Goal: Information Seeking & Learning: Learn about a topic

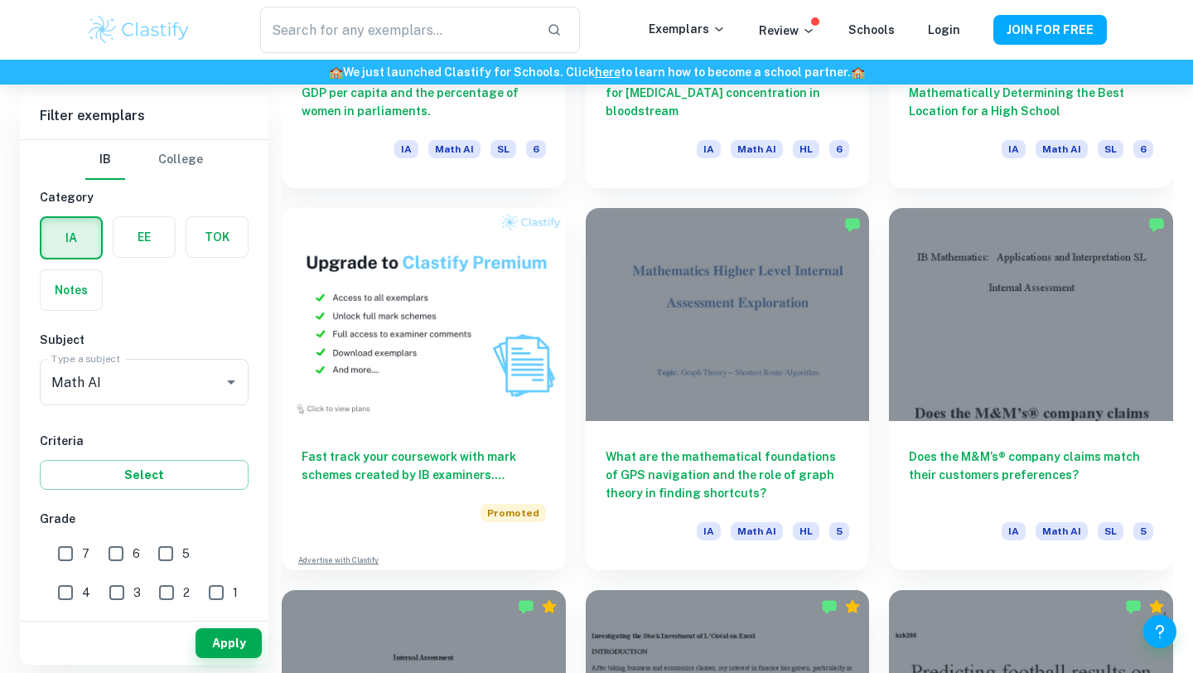
scroll to position [1112, 0]
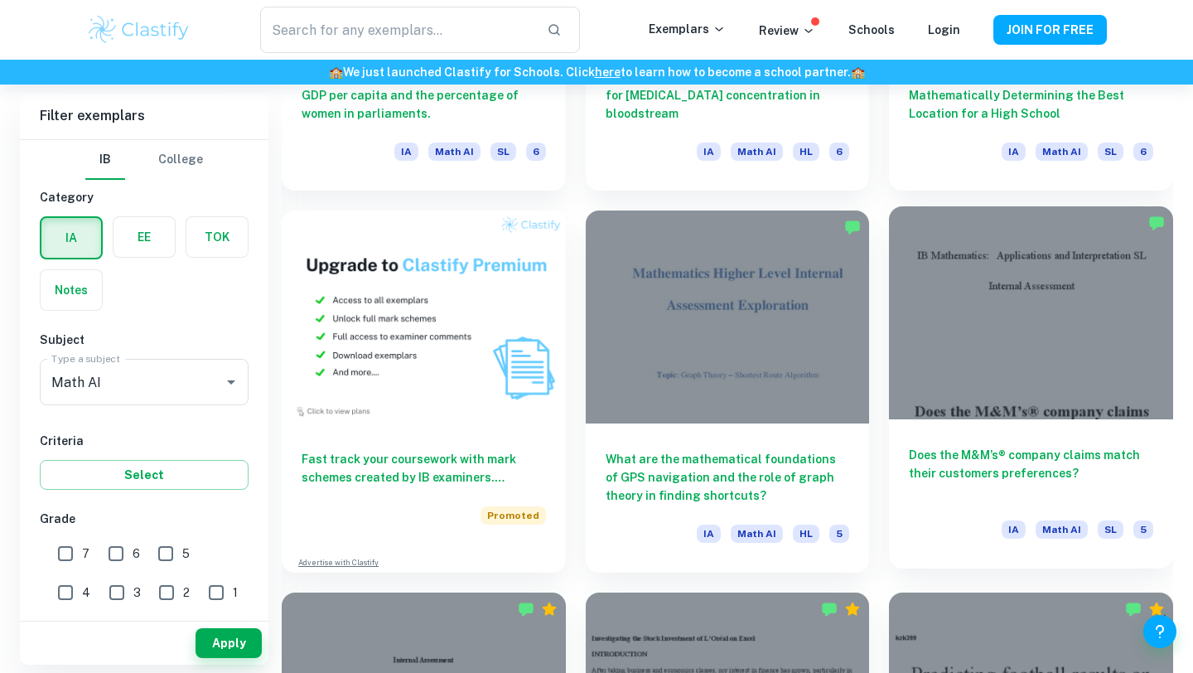
click at [1000, 466] on h6 "Does the M&M’s® company claims match their customers preferences?" at bounding box center [1031, 473] width 244 height 55
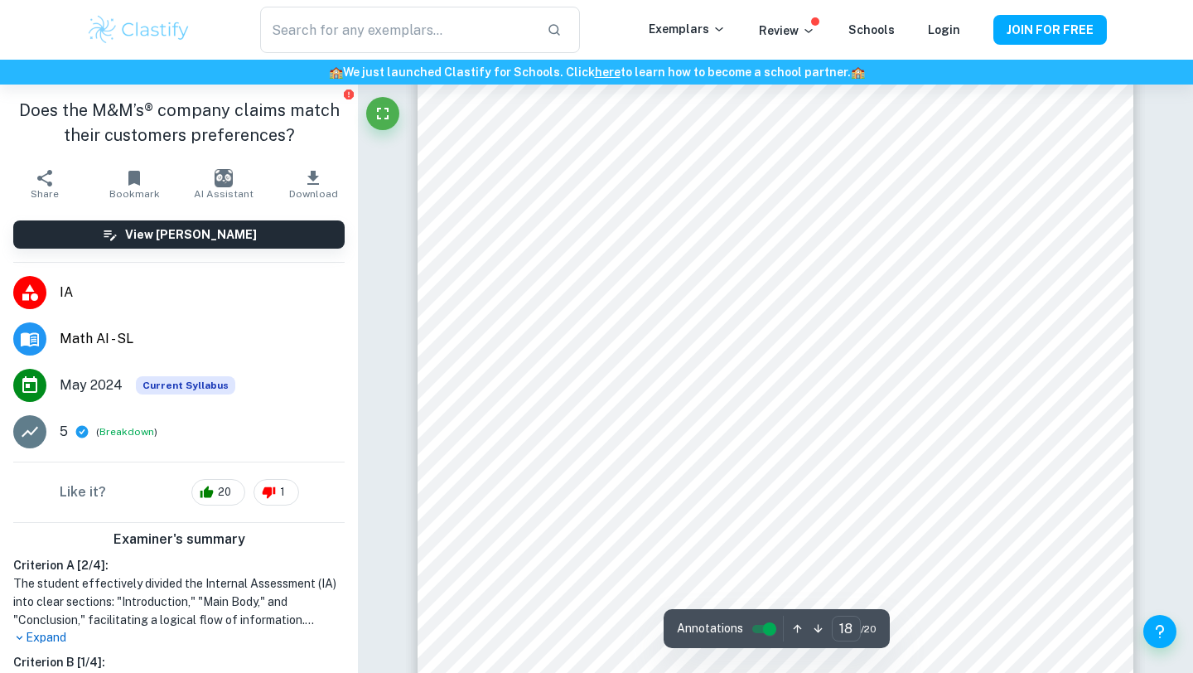
scroll to position [18114, 0]
type input "20"
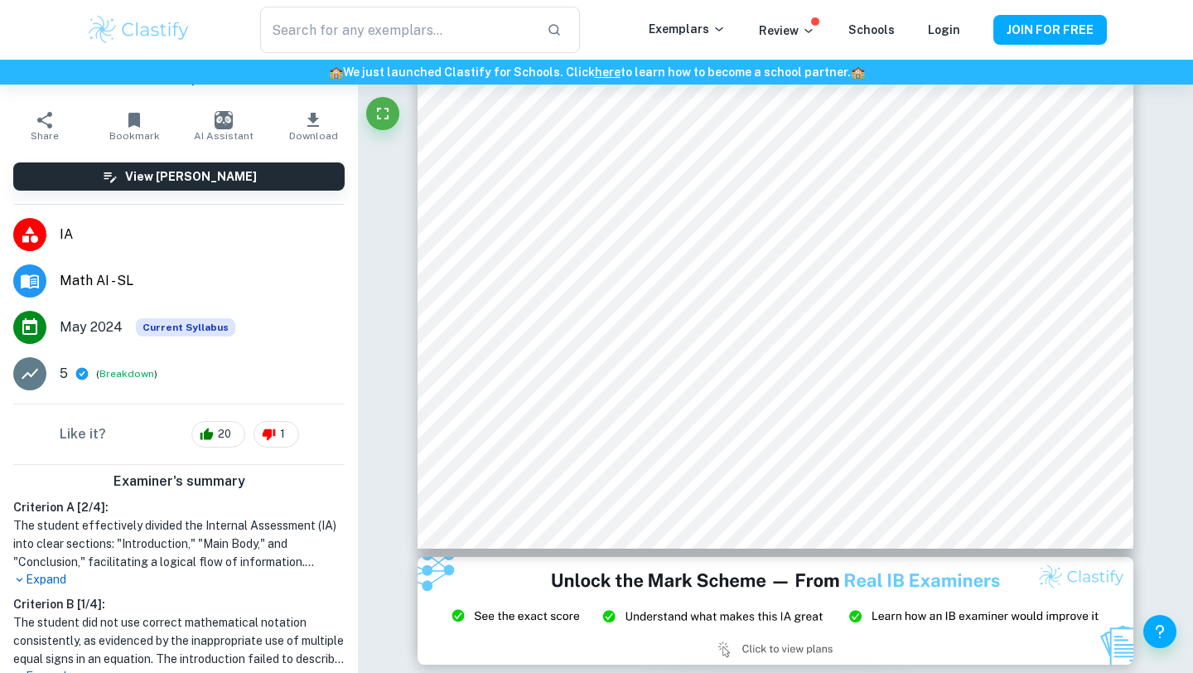
scroll to position [67, 0]
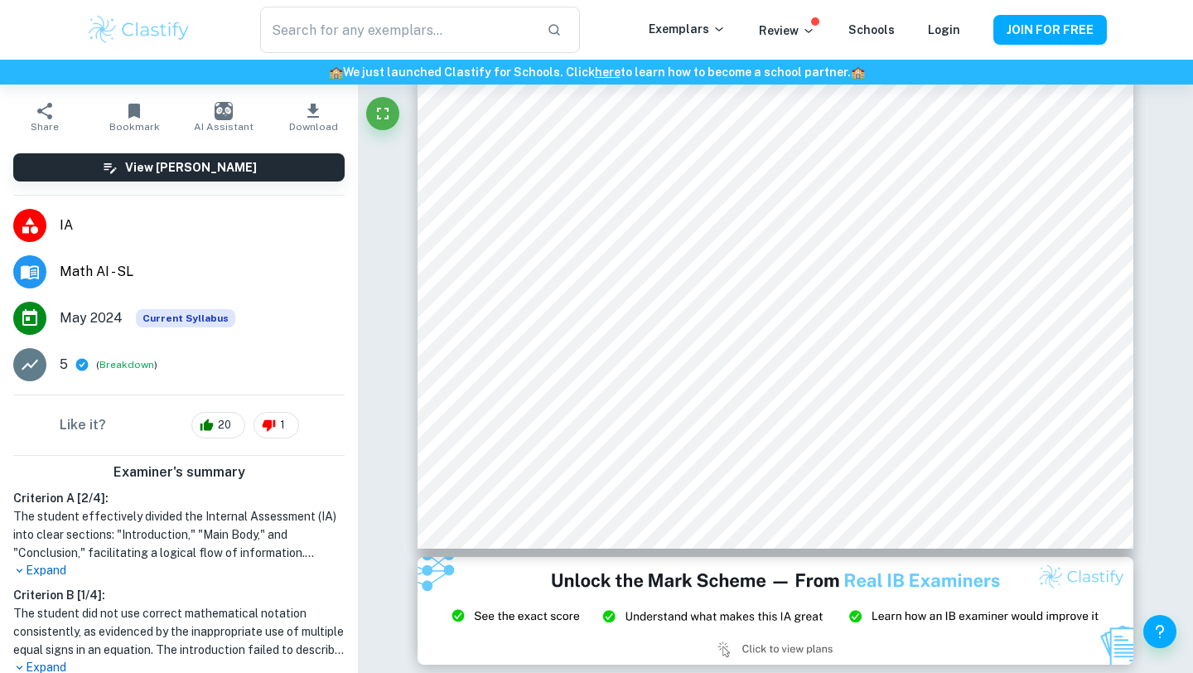
click at [45, 573] on p "Expand" at bounding box center [178, 570] width 331 height 17
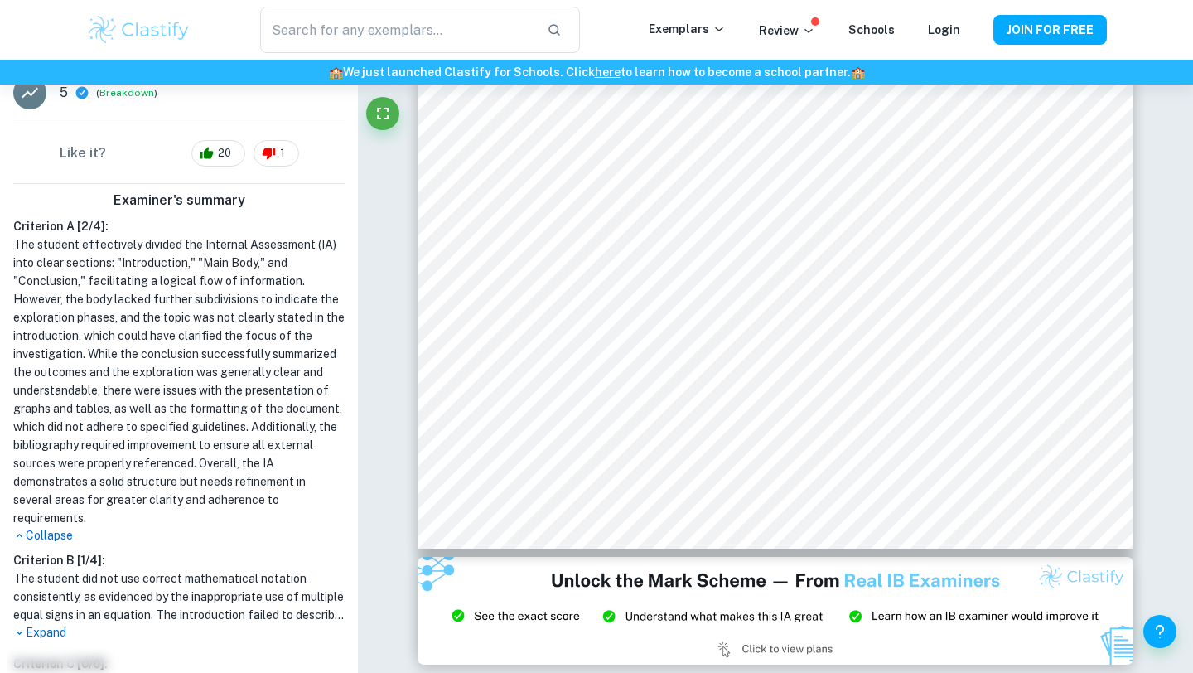
scroll to position [650, 0]
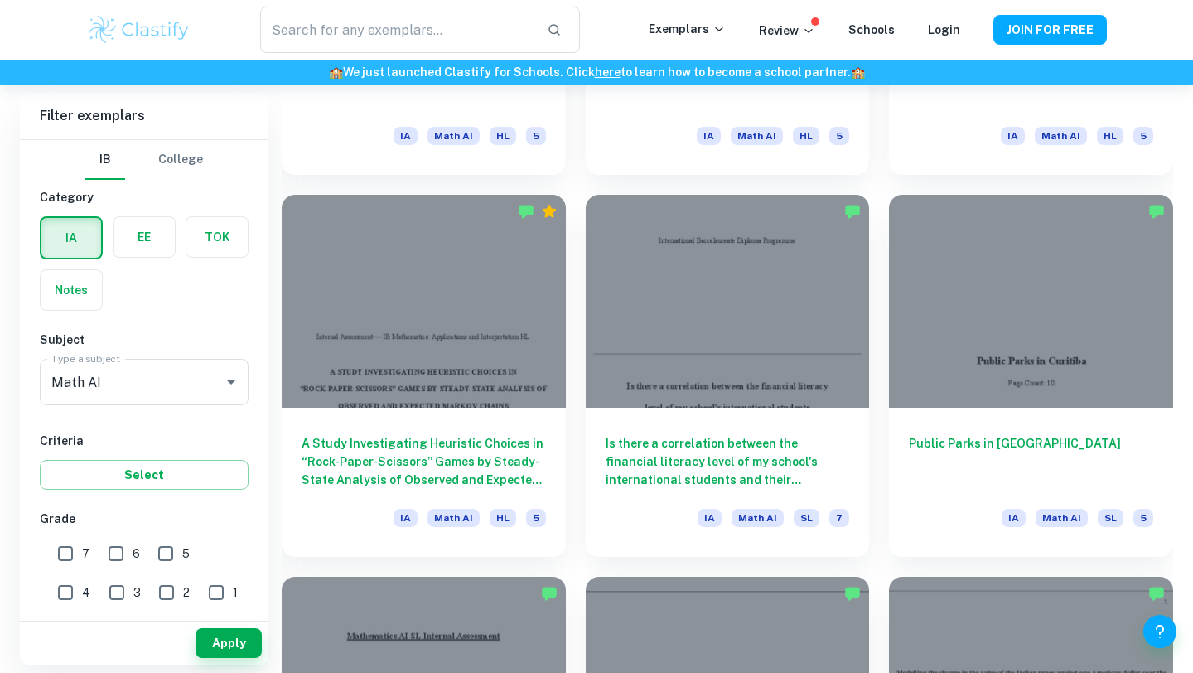
scroll to position [1652, 0]
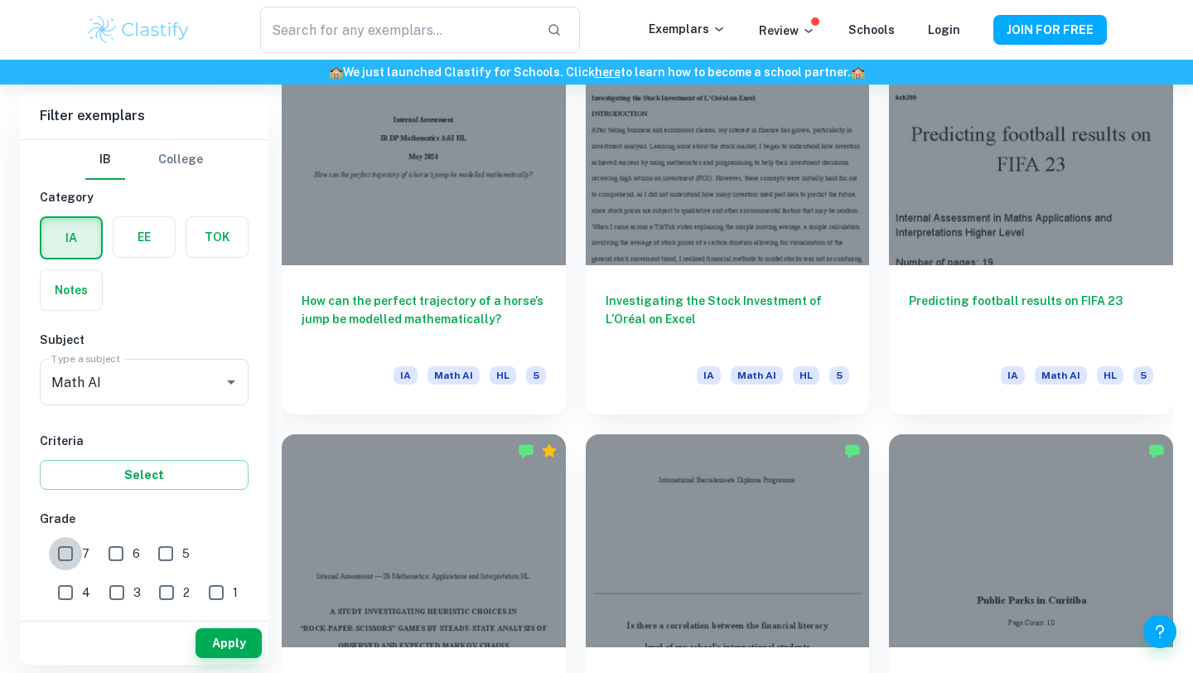
click at [68, 551] on input "7" at bounding box center [65, 553] width 33 height 33
checkbox input "true"
click at [229, 646] on button "Apply" at bounding box center [229, 643] width 66 height 30
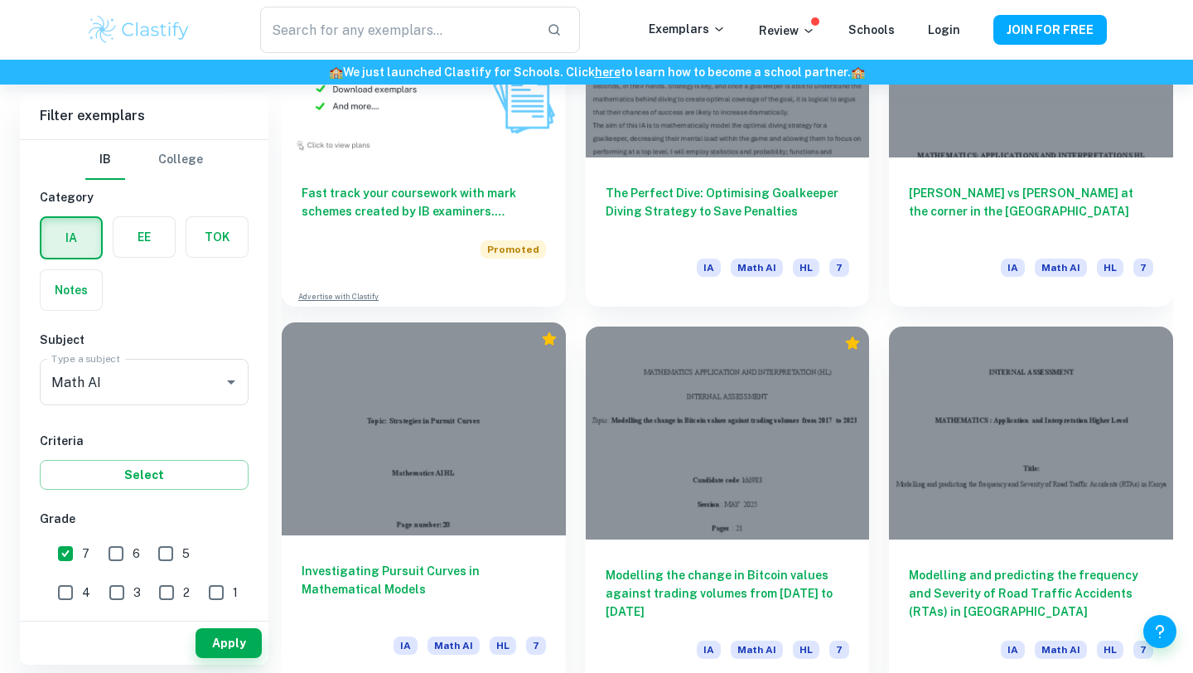
scroll to position [1394, 0]
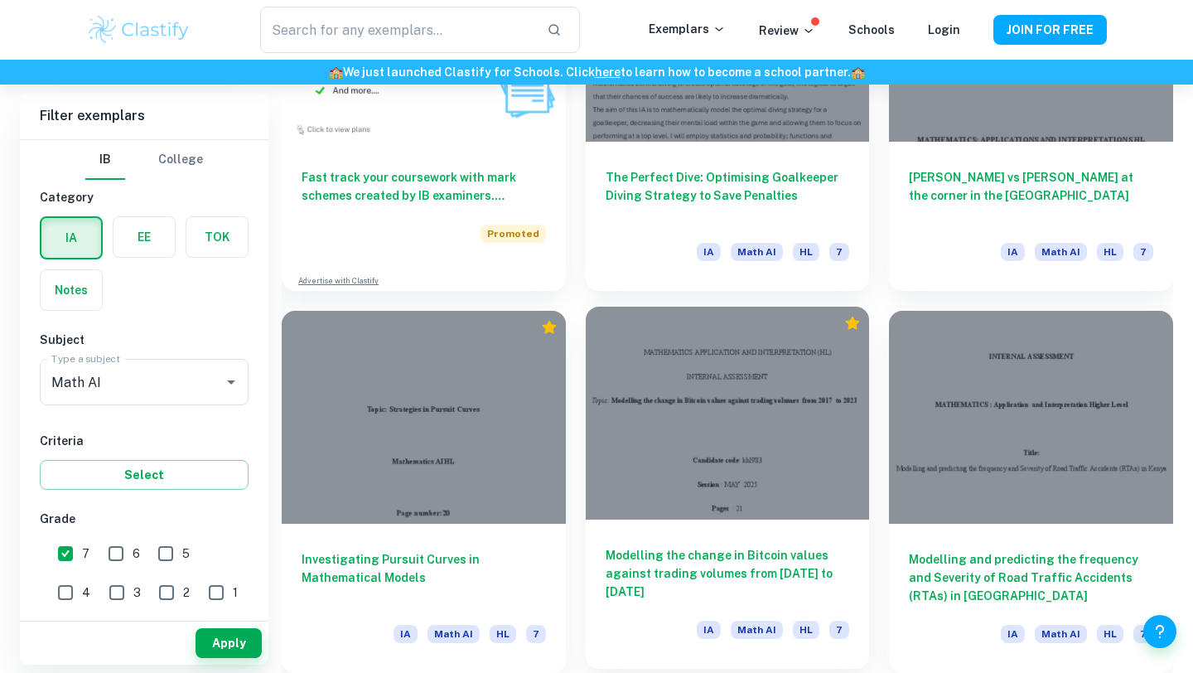
click at [730, 379] on div at bounding box center [728, 413] width 284 height 213
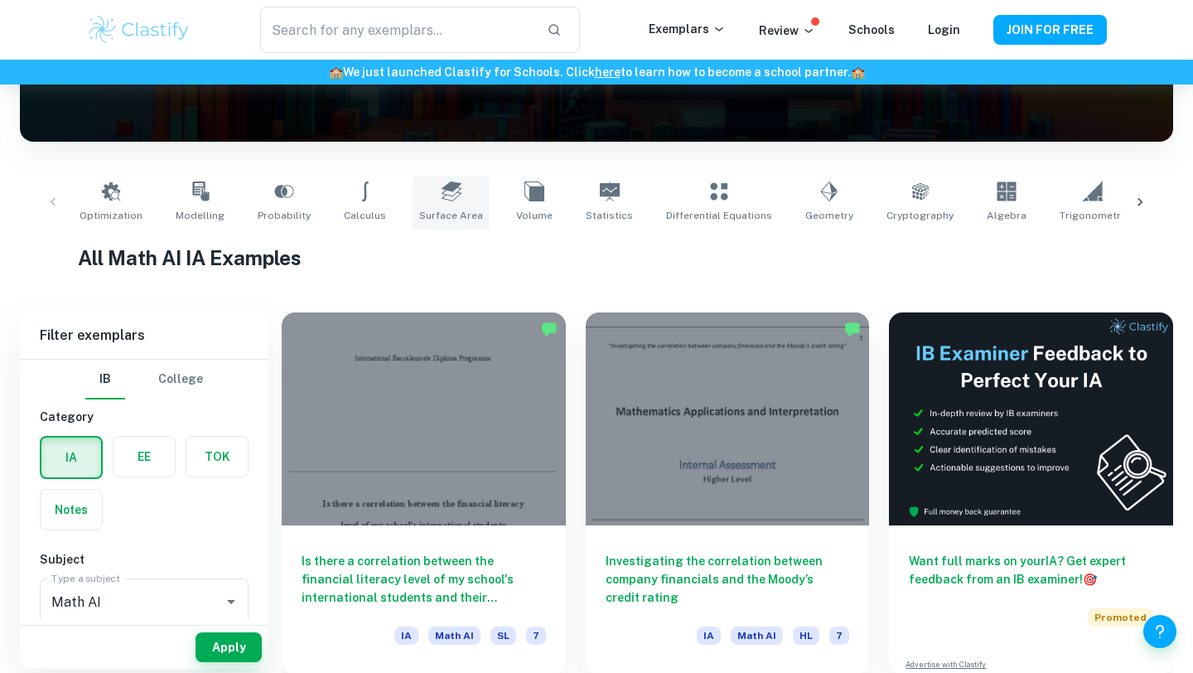
scroll to position [250, 0]
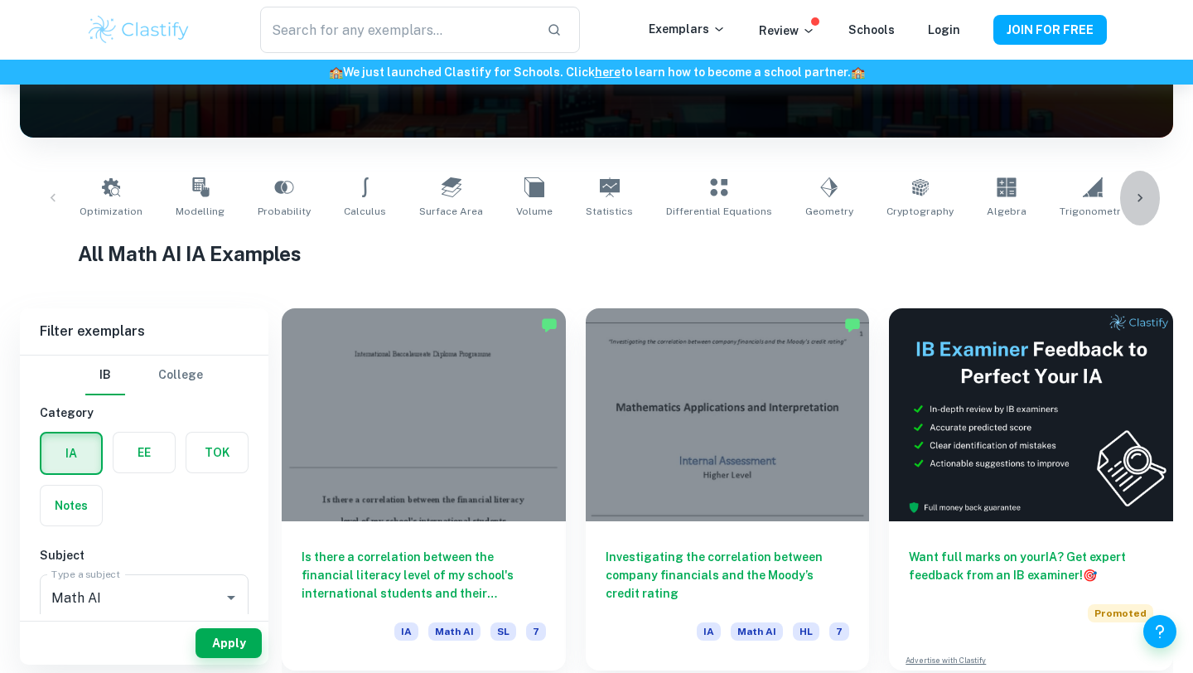
click at [1135, 196] on icon at bounding box center [1140, 198] width 17 height 17
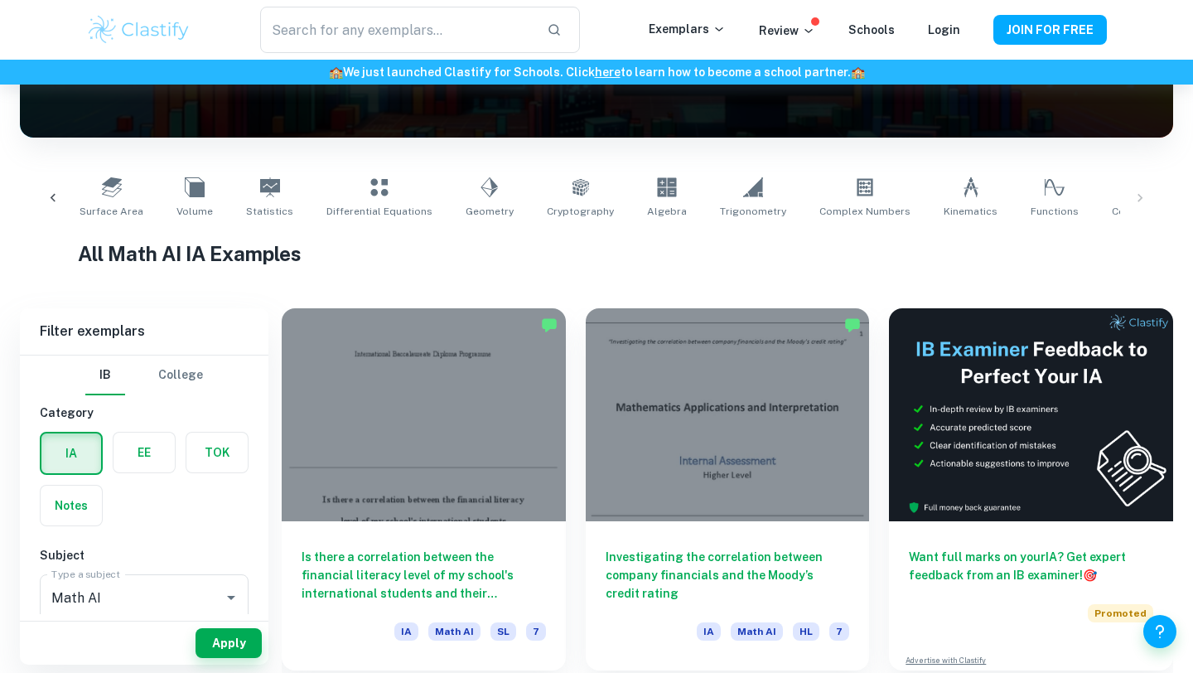
scroll to position [0, 340]
click at [1137, 201] on div "Optimization Modelling Probability Calculus Surface Area Volume Statistics Diff…" at bounding box center [596, 198] width 1127 height 55
click at [51, 196] on icon at bounding box center [53, 198] width 17 height 17
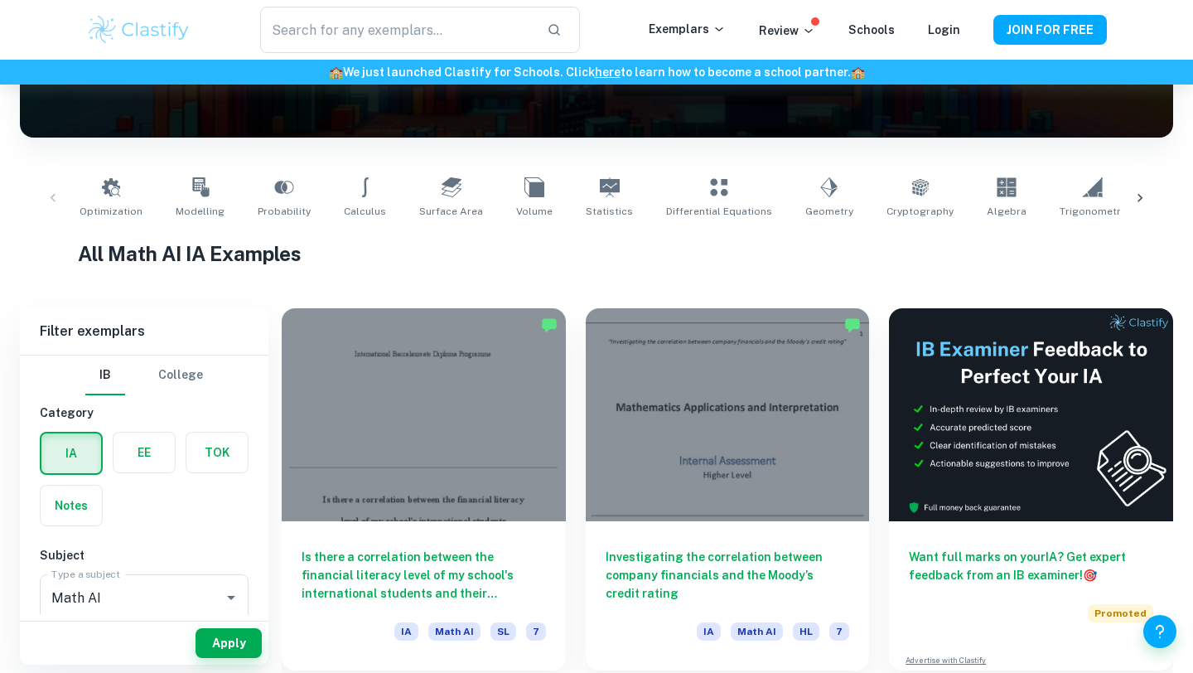
click at [50, 195] on div "Optimization Modelling Probability Calculus Surface Area Volume Statistics Diff…" at bounding box center [596, 198] width 1127 height 55
click at [278, 188] on icon at bounding box center [284, 187] width 20 height 20
type input "Probability"
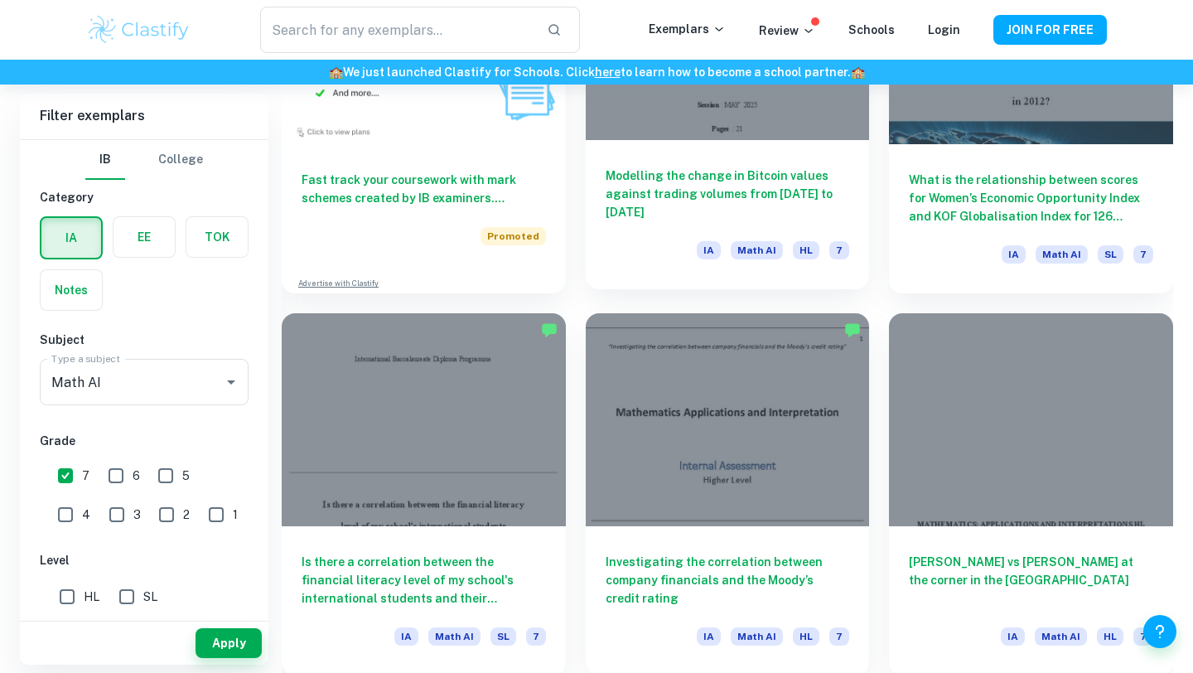
scroll to position [1394, 0]
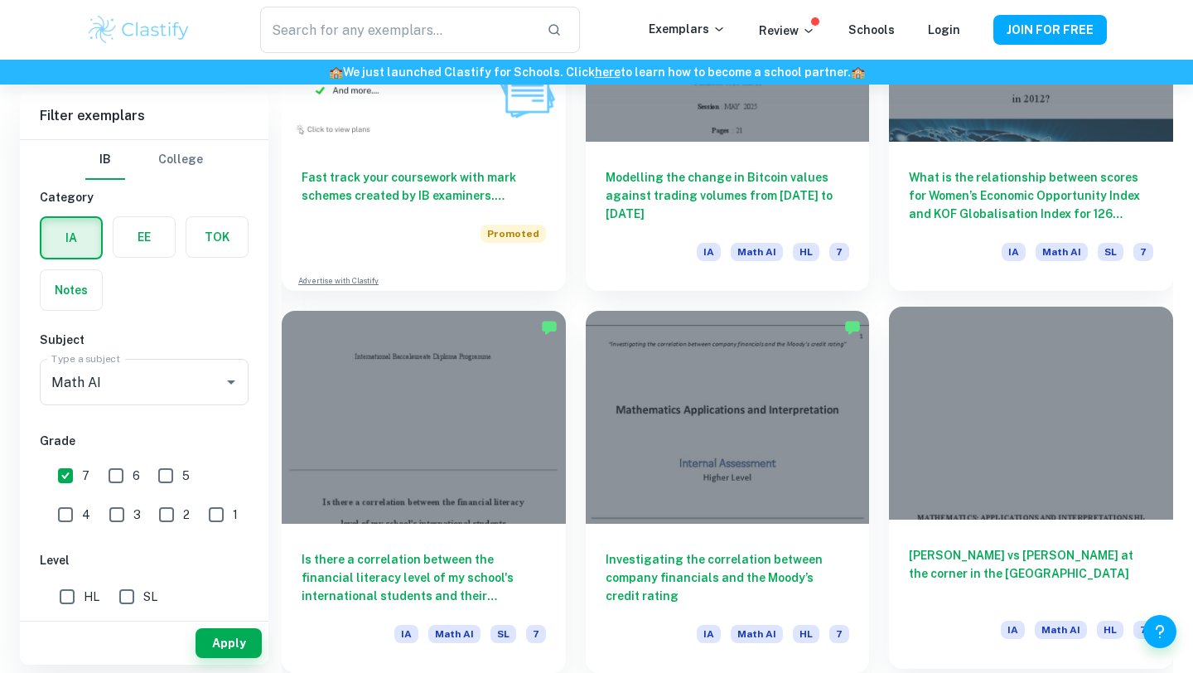
click at [1098, 555] on h6 "[PERSON_NAME] vs [PERSON_NAME] at the corner in the [GEOGRAPHIC_DATA]" at bounding box center [1031, 573] width 244 height 55
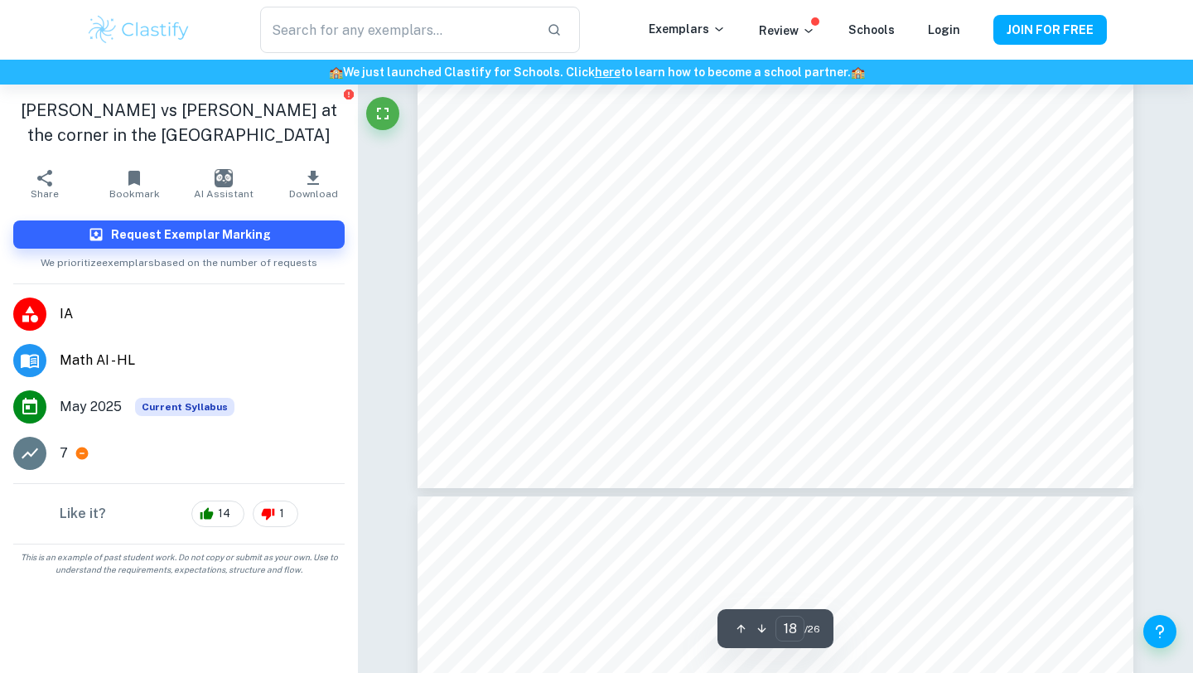
scroll to position [18432, 0]
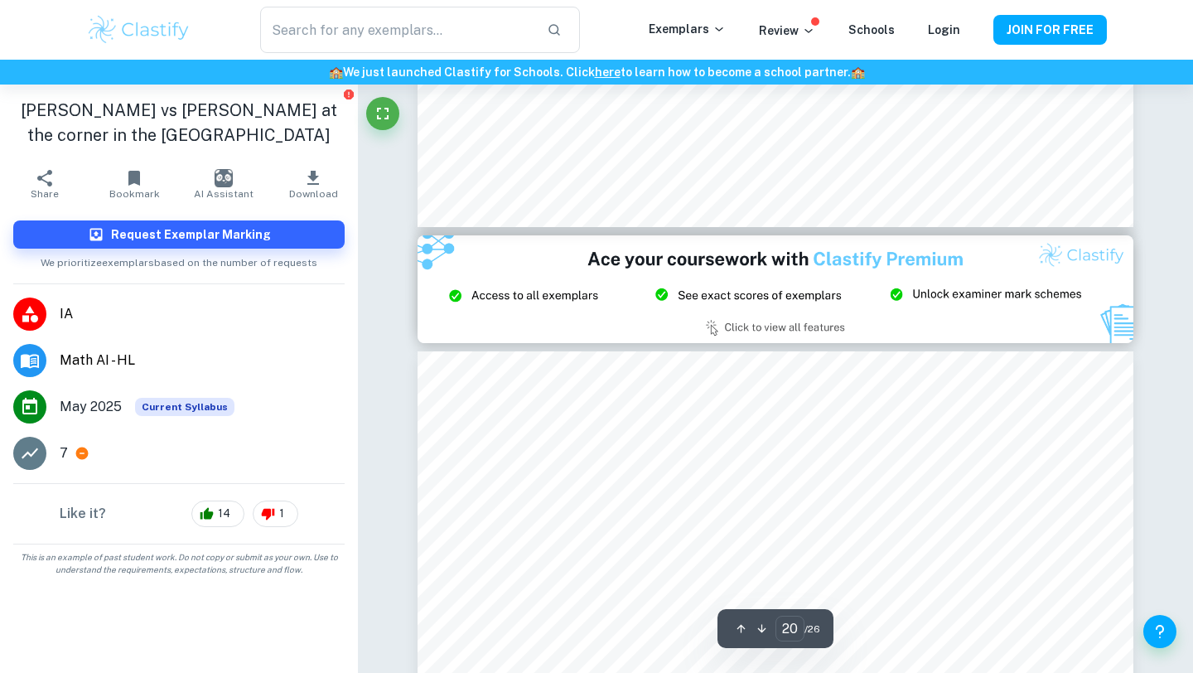
type input "21"
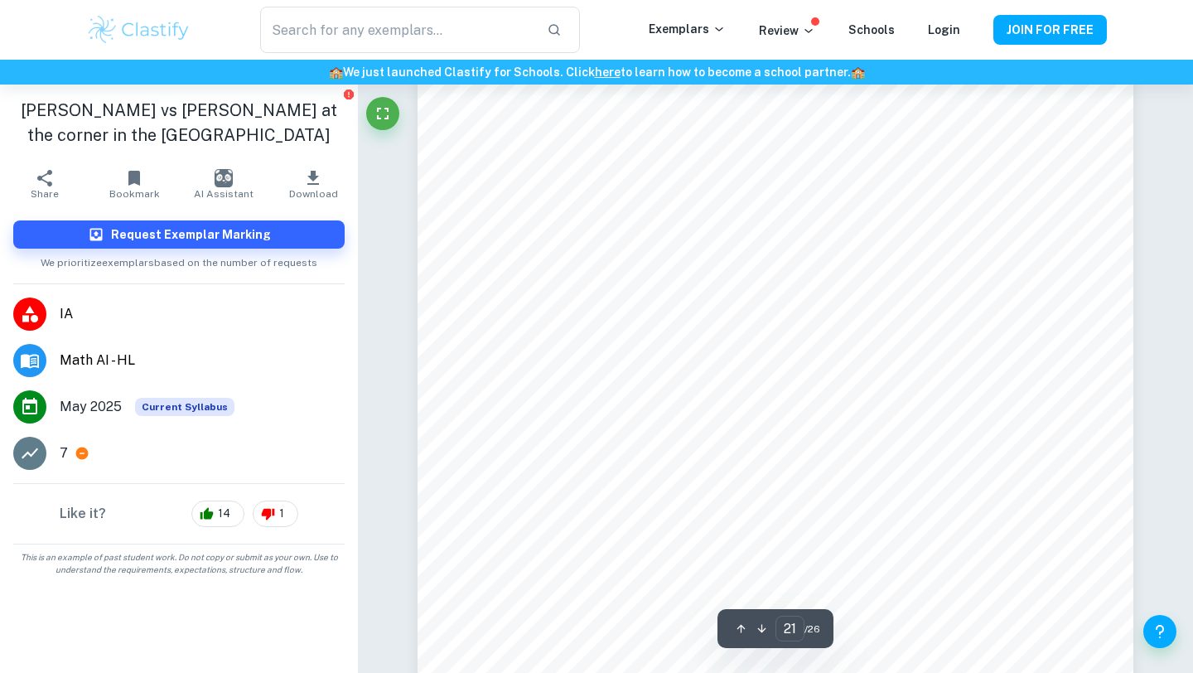
scroll to position [21295, 0]
